Goal: Find specific page/section: Find specific page/section

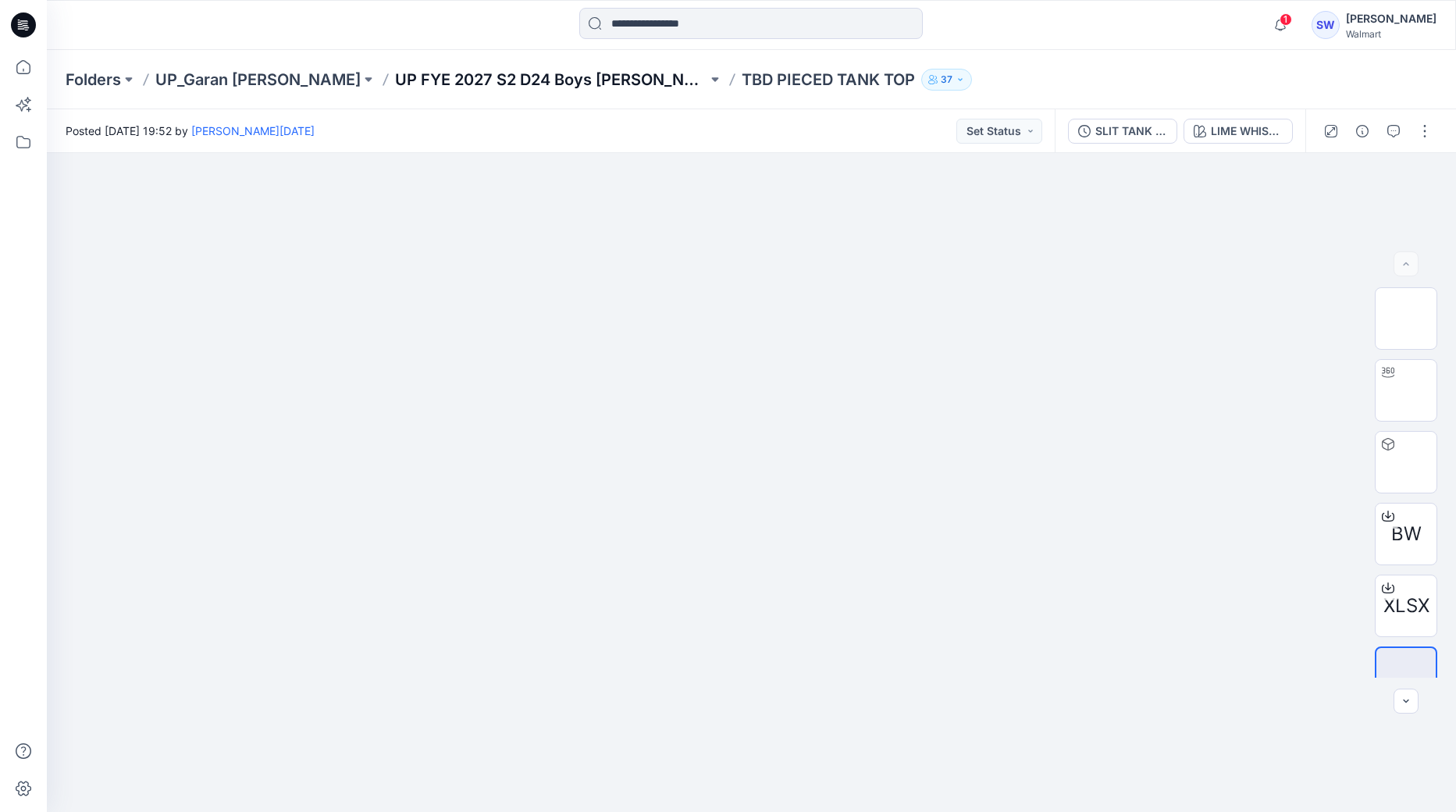
click at [432, 80] on p "UP FYE 2027 S2 D24 Boys [PERSON_NAME]" at bounding box center [550, 80] width 313 height 22
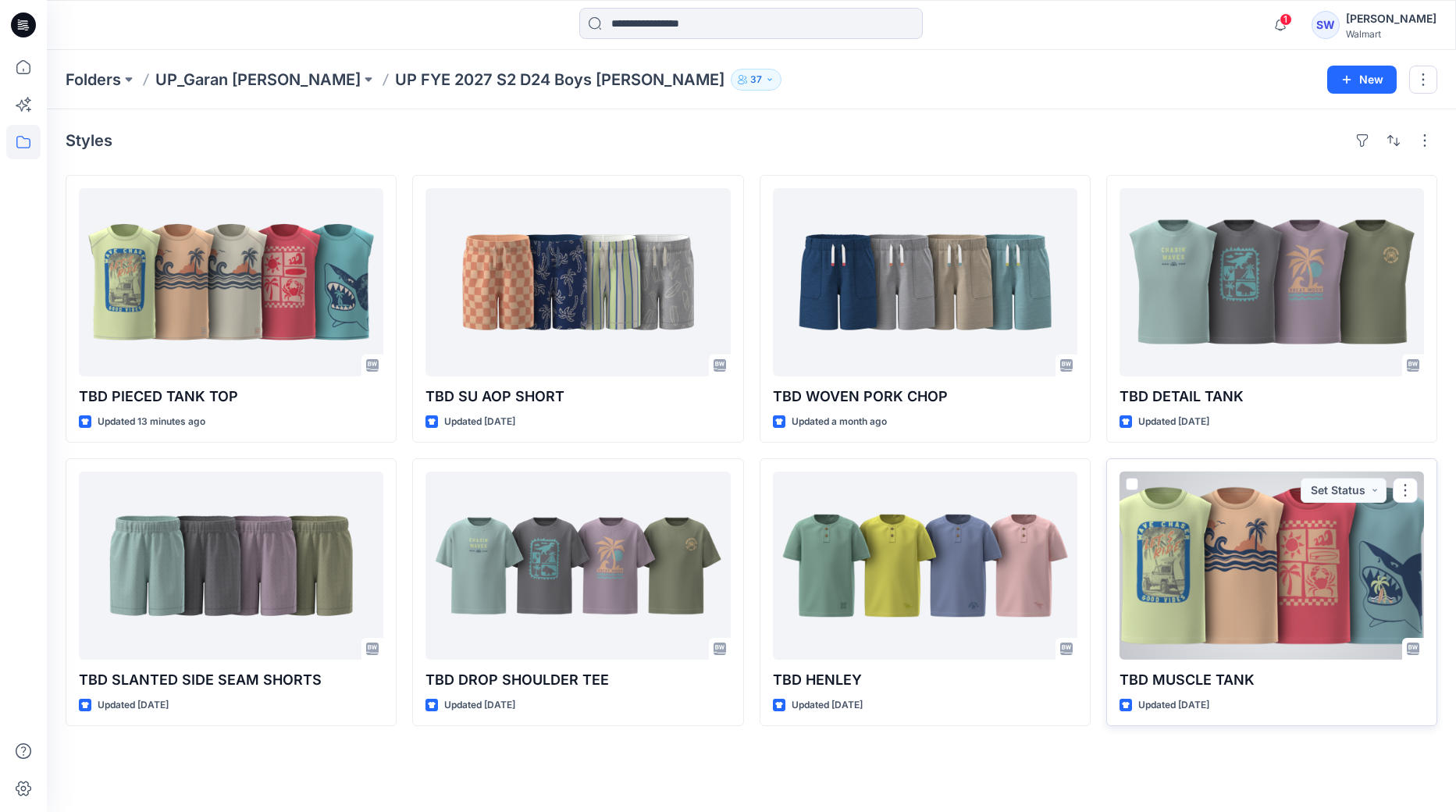
click at [1258, 591] on div at bounding box center [1272, 565] width 304 height 188
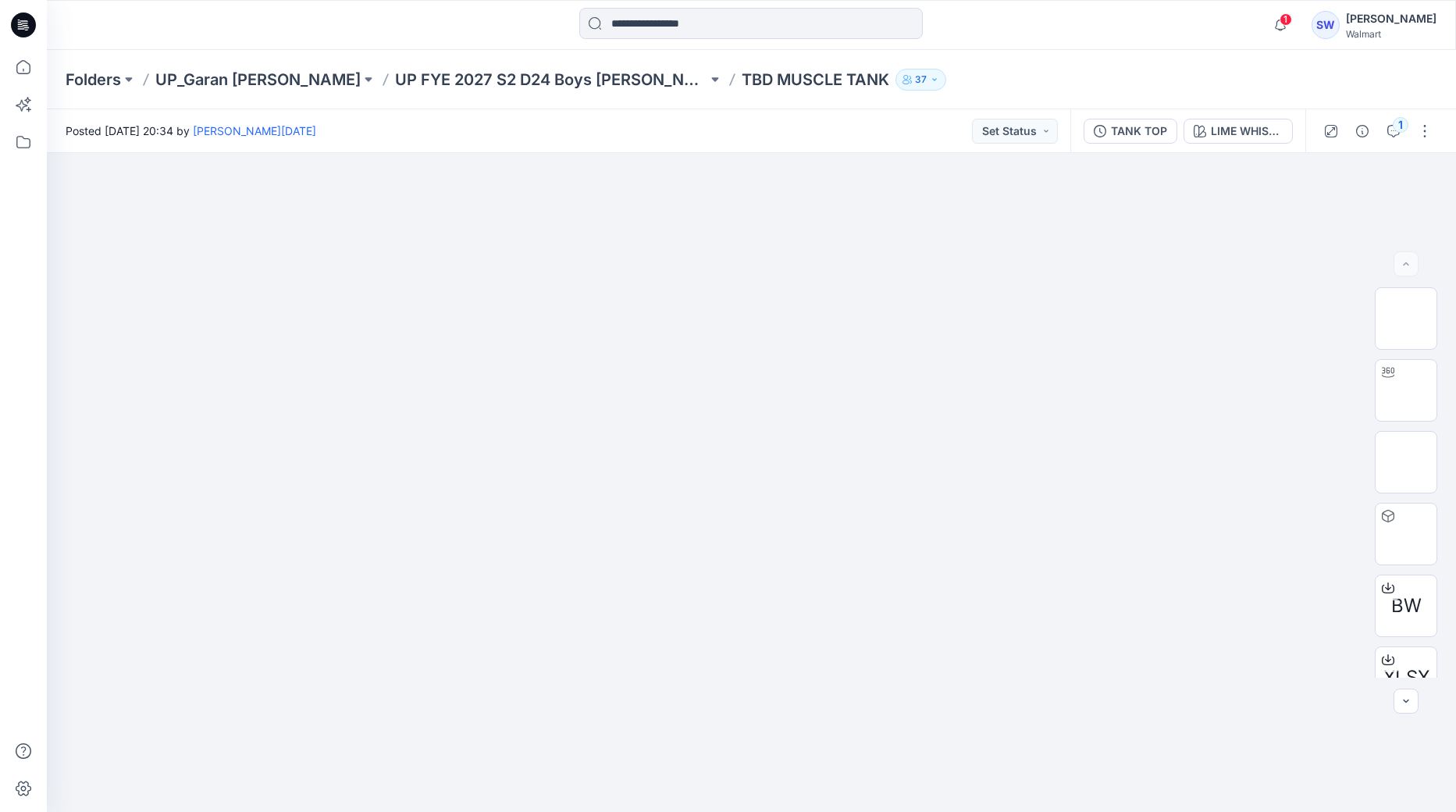
click at [1127, 75] on div "Folders UP_Garan Littles UP FYE 2027 S2 D24 Boys Littles TBD MUSCLE TANK 37" at bounding box center [691, 80] width 1250 height 22
click at [479, 78] on p "UP FYE 2027 S2 D24 Boys [PERSON_NAME]" at bounding box center [550, 80] width 313 height 22
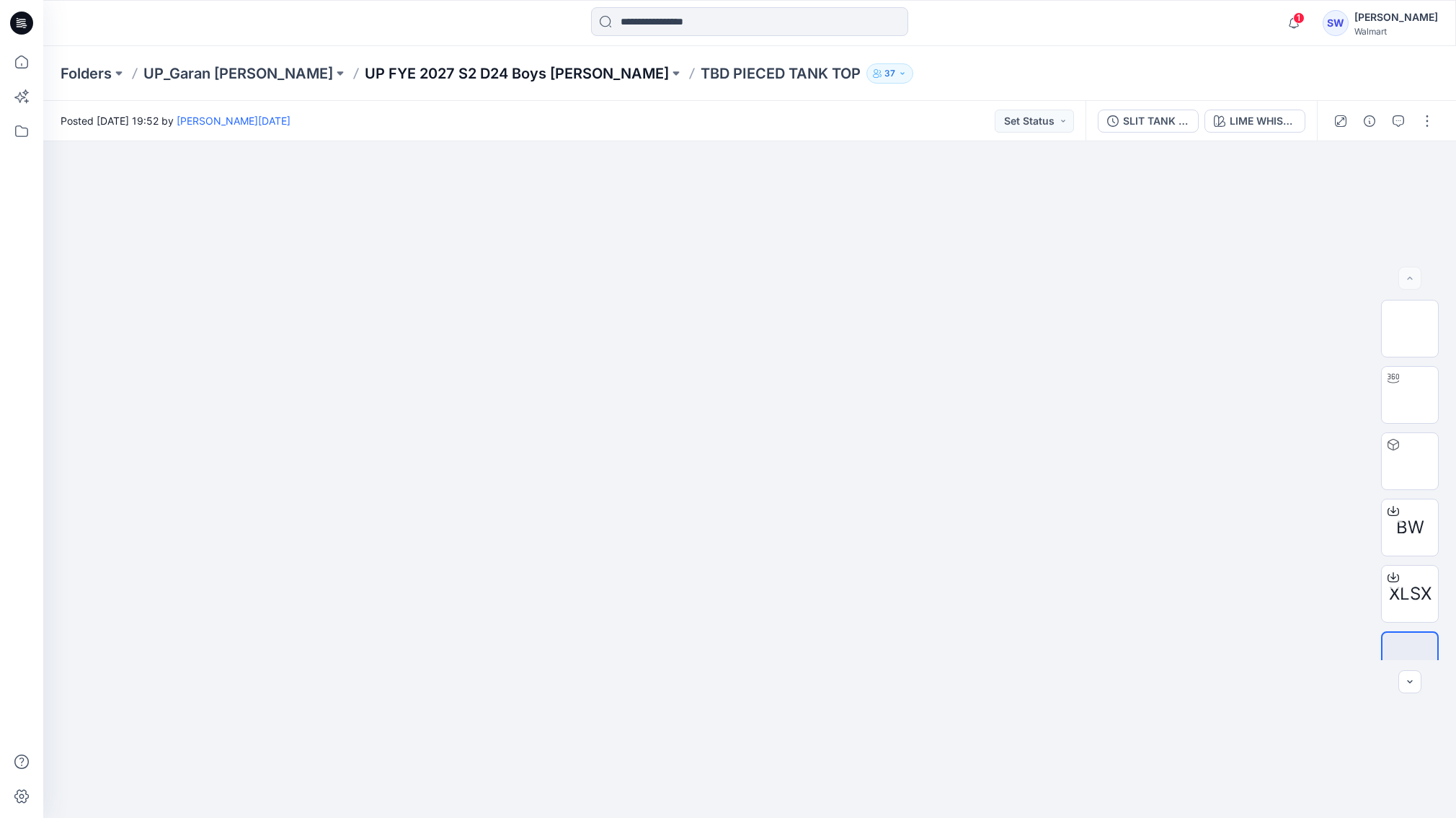
click at [420, 70] on p "UP FYE 2027 S2 D24 Boys [PERSON_NAME]" at bounding box center [516, 74] width 304 height 20
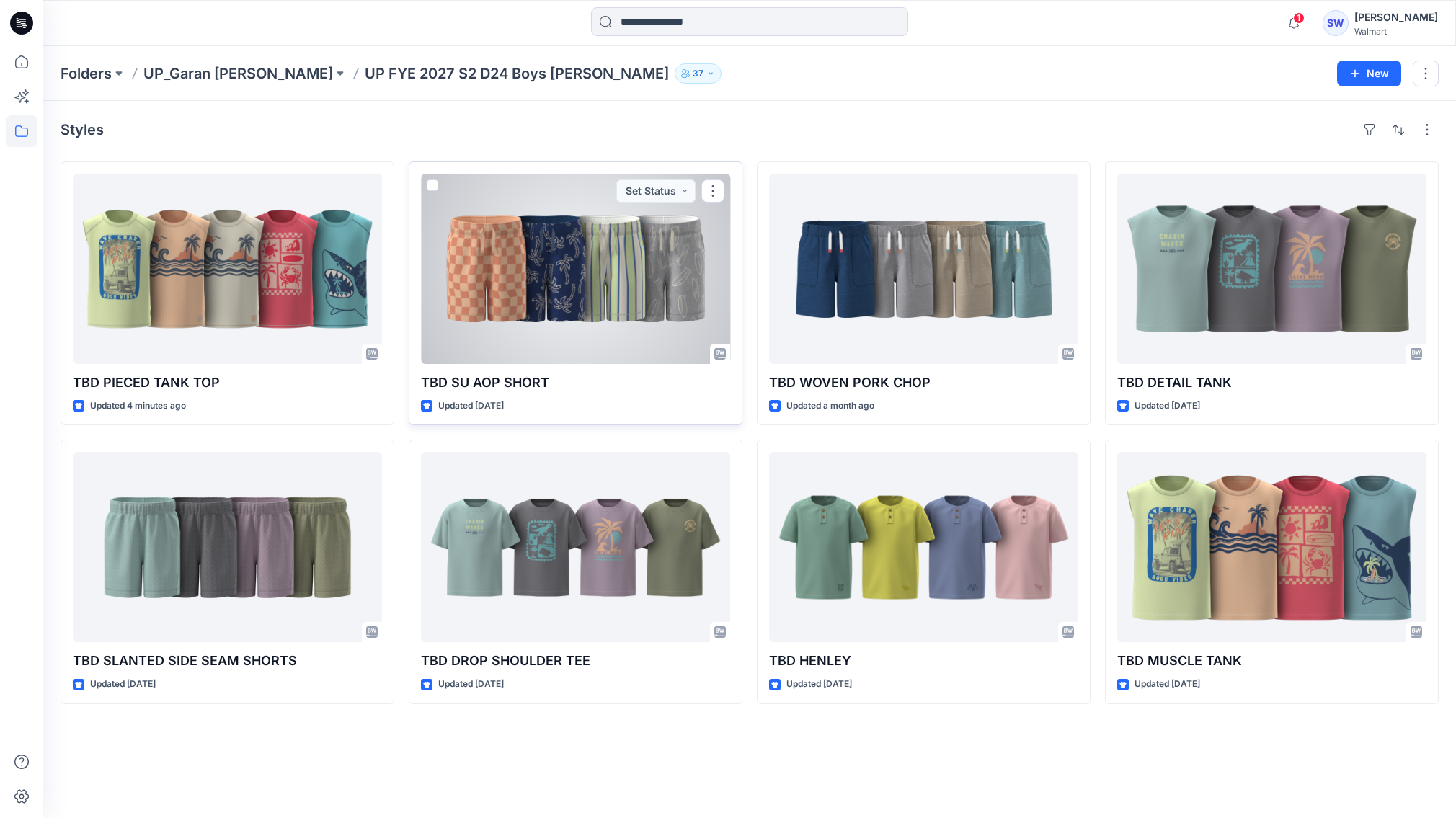
click at [597, 261] on div at bounding box center [575, 269] width 309 height 191
